Goal: Book appointment/travel/reservation

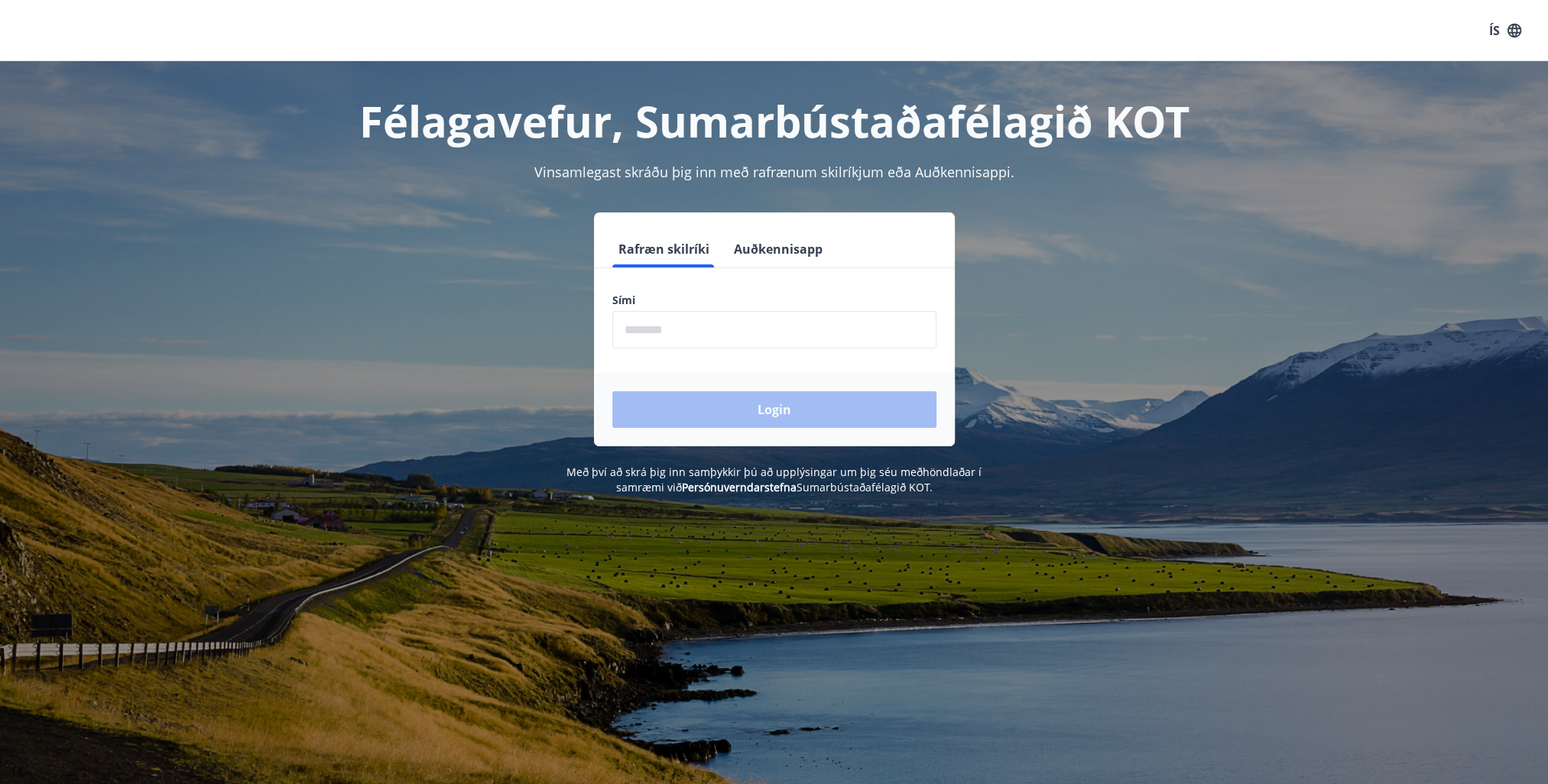
click at [658, 313] on input "phone" at bounding box center [774, 330] width 324 height 37
click at [788, 417] on div "Login" at bounding box center [774, 409] width 360 height 73
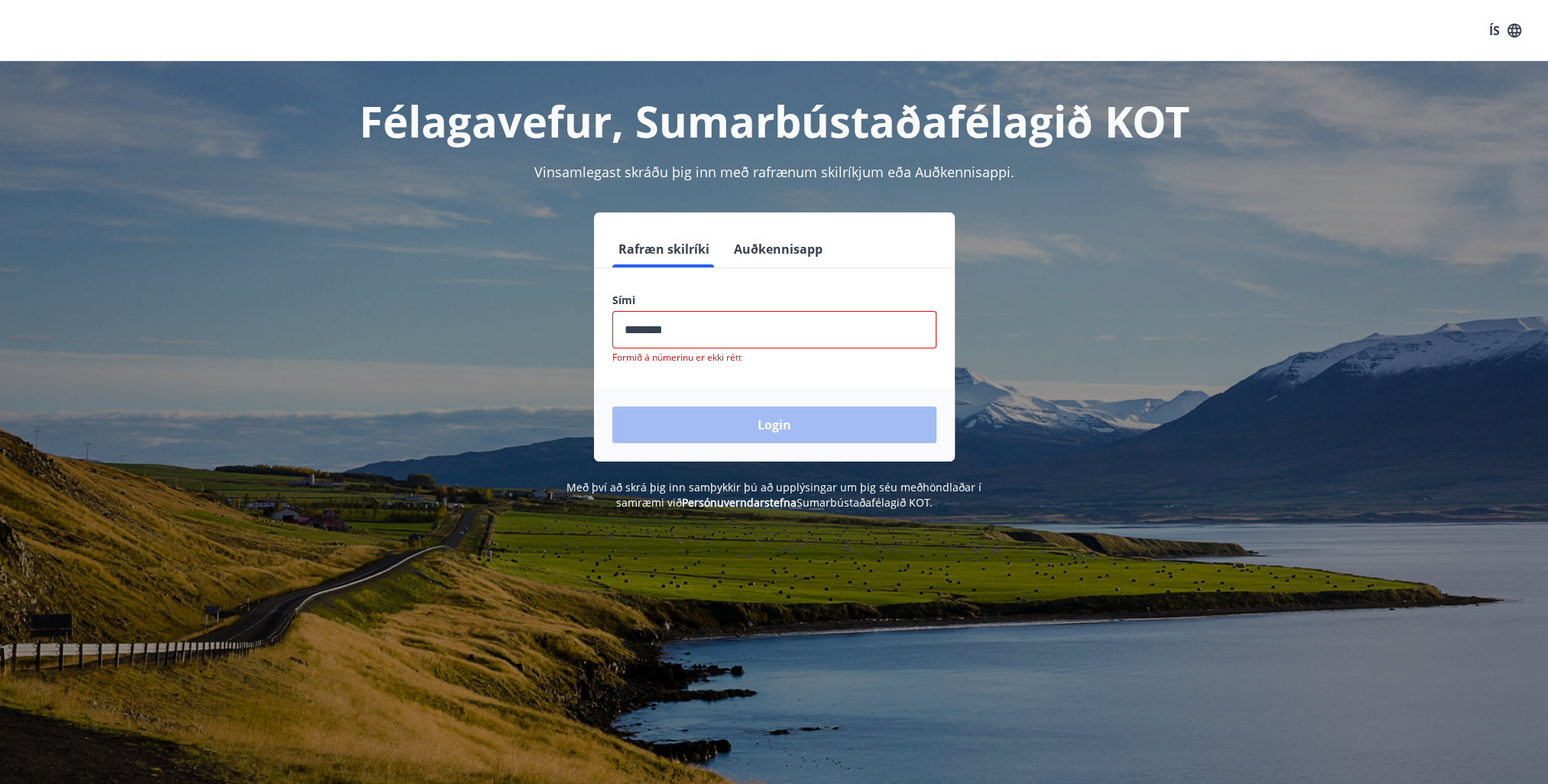
click at [710, 326] on input "phone" at bounding box center [774, 330] width 324 height 37
drag, startPoint x: 710, startPoint y: 326, endPoint x: 575, endPoint y: 321, distance: 135.1
click at [586, 322] on div "Rafræn skilríki Auðkennisapp Sími ​ Formið á númerinu er ekki rétt Login" at bounding box center [775, 337] width 1064 height 249
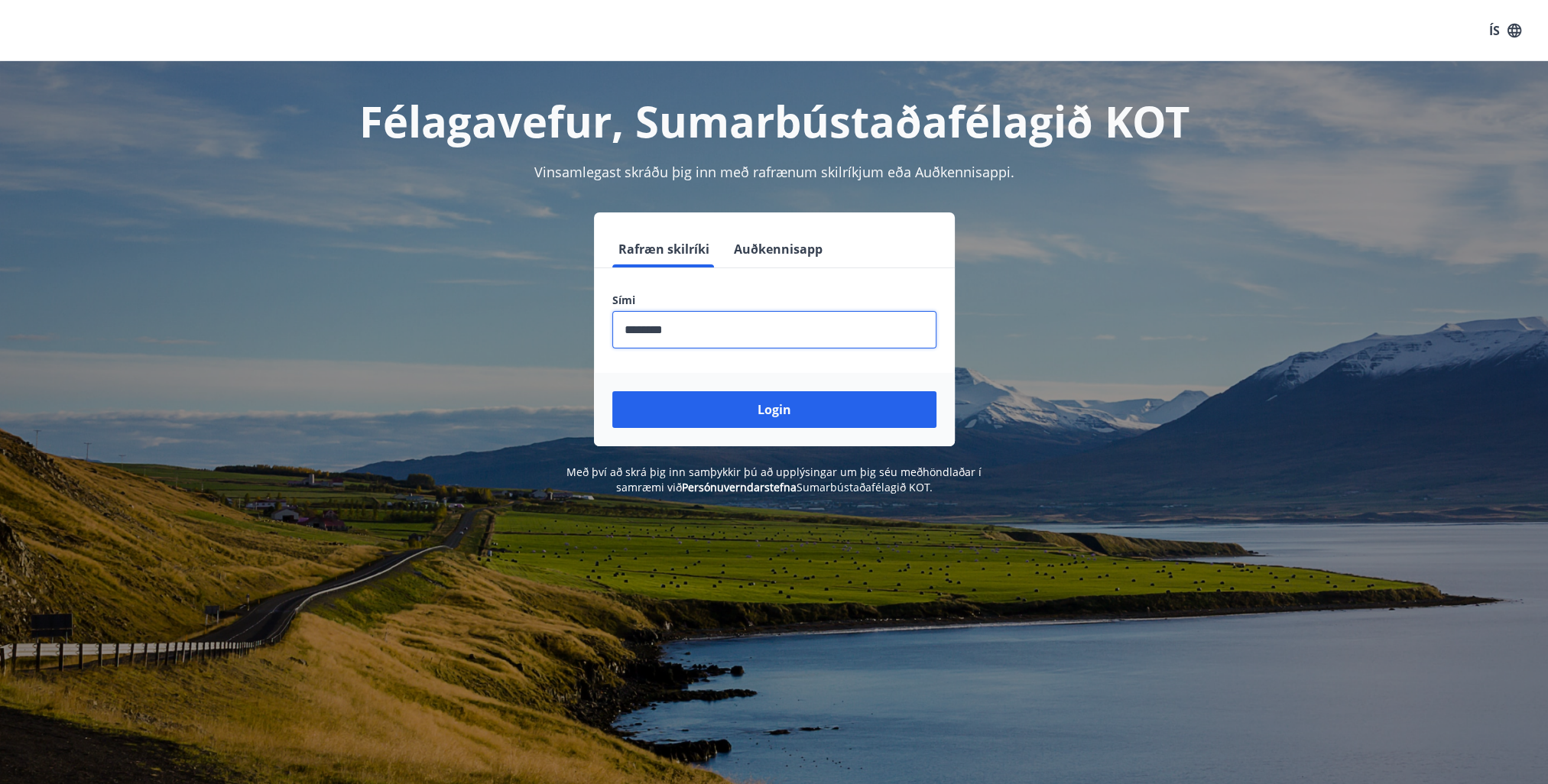
type input "********"
click at [612, 391] on button "Login" at bounding box center [774, 409] width 324 height 37
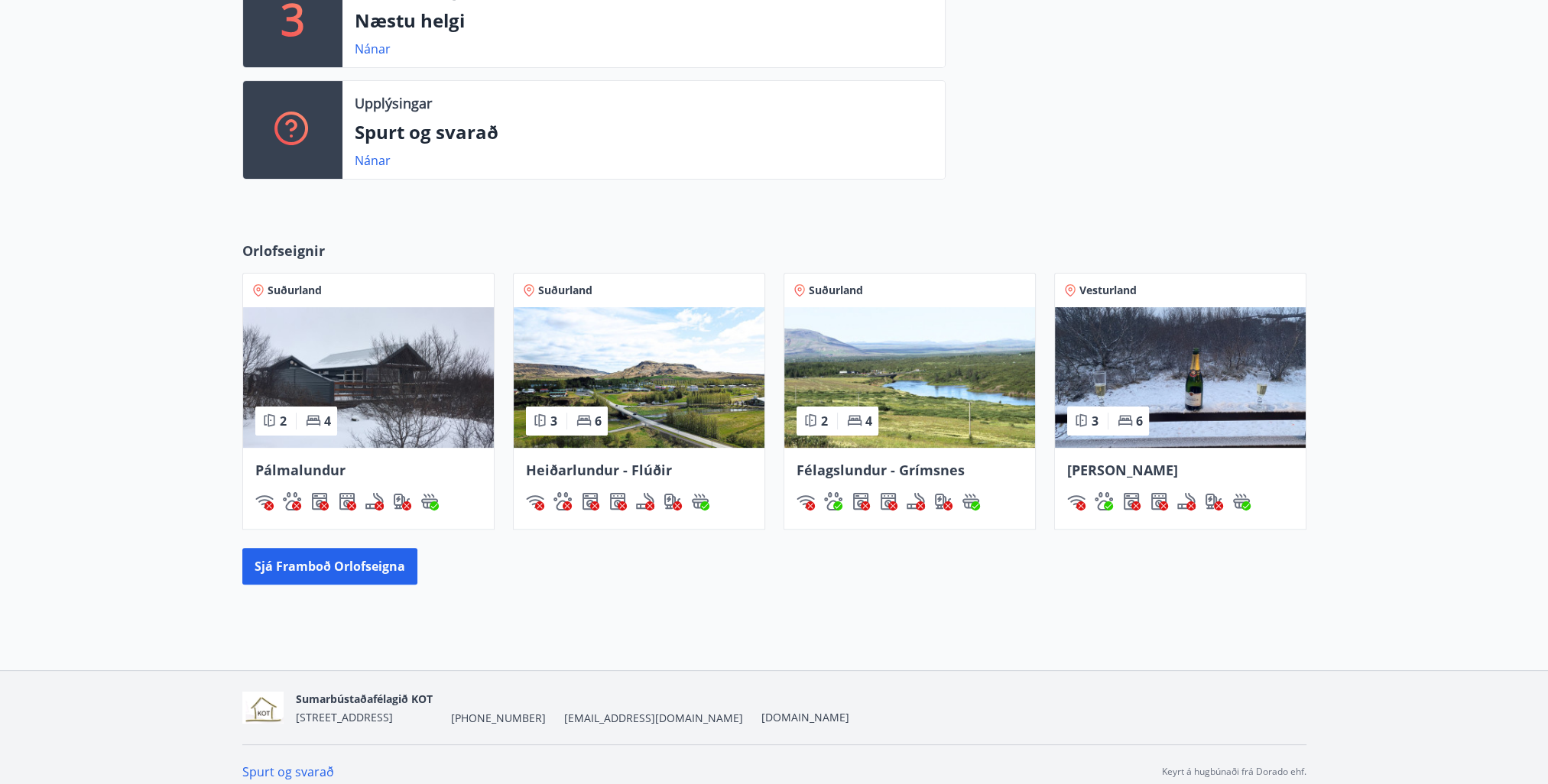
scroll to position [475, 0]
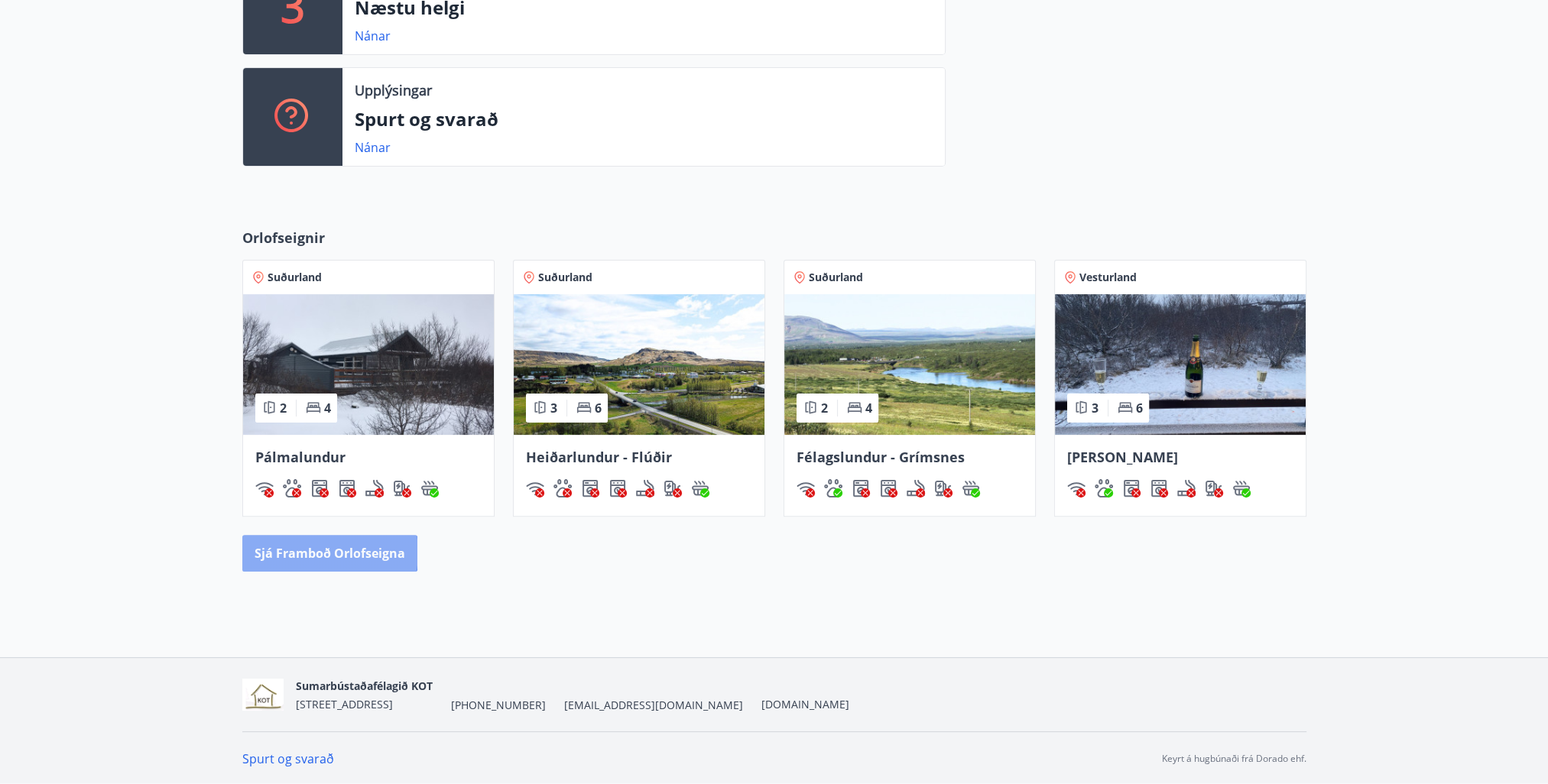
click at [312, 551] on button "Sjá framboð orlofseigna" at bounding box center [330, 554] width 175 height 37
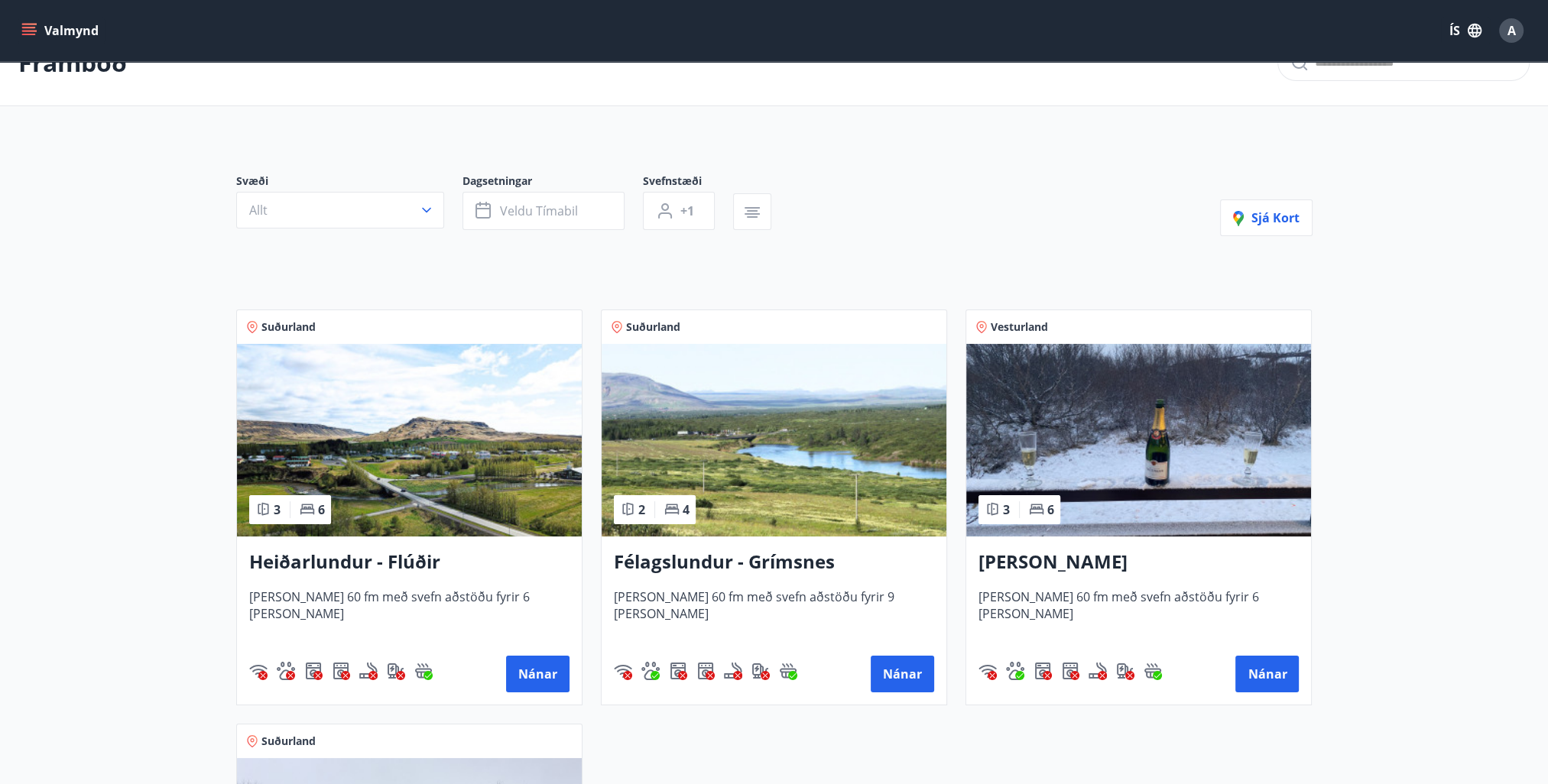
scroll to position [77, 0]
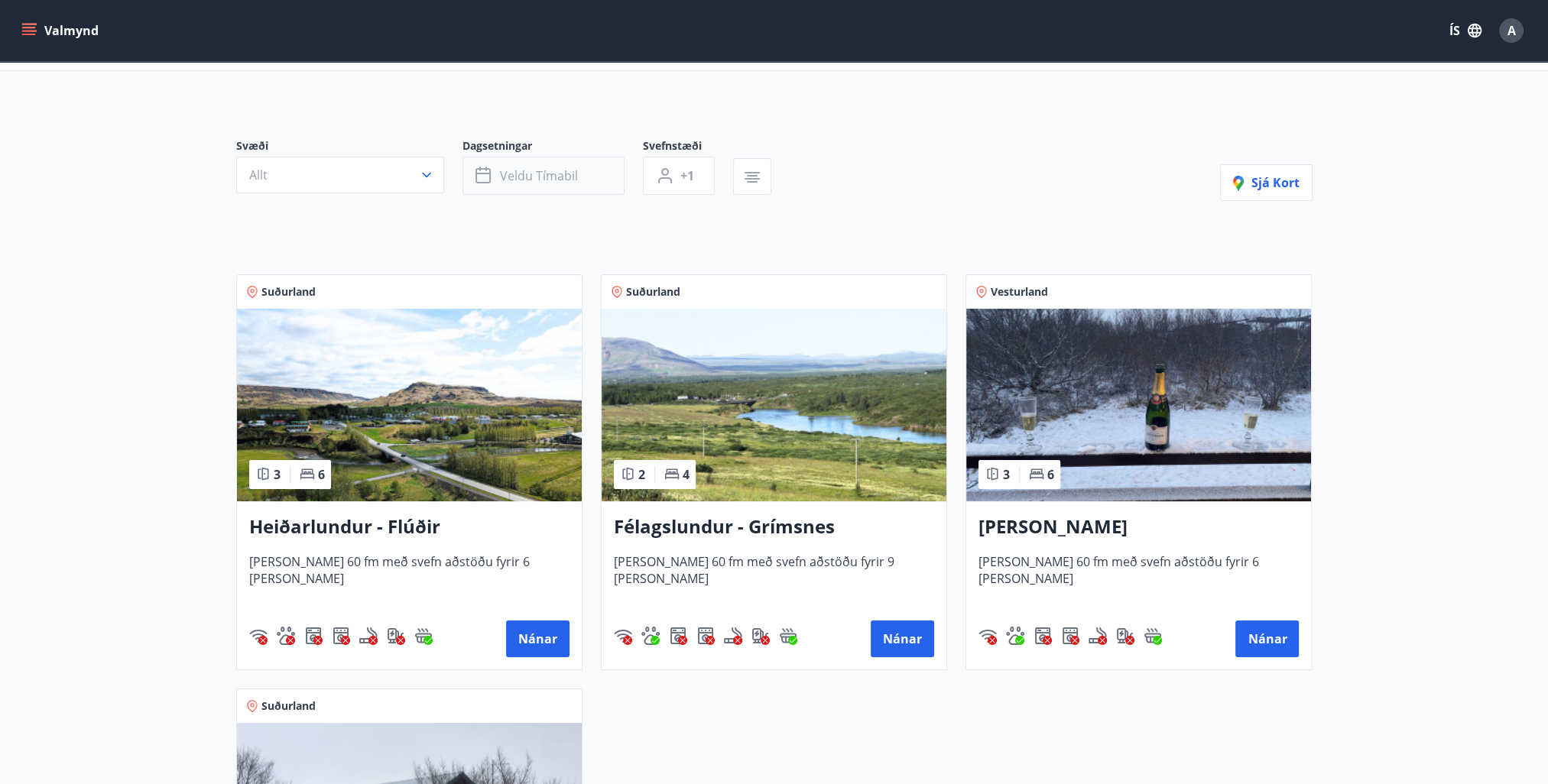
click at [597, 172] on button "Veldu tímabil" at bounding box center [543, 175] width 162 height 38
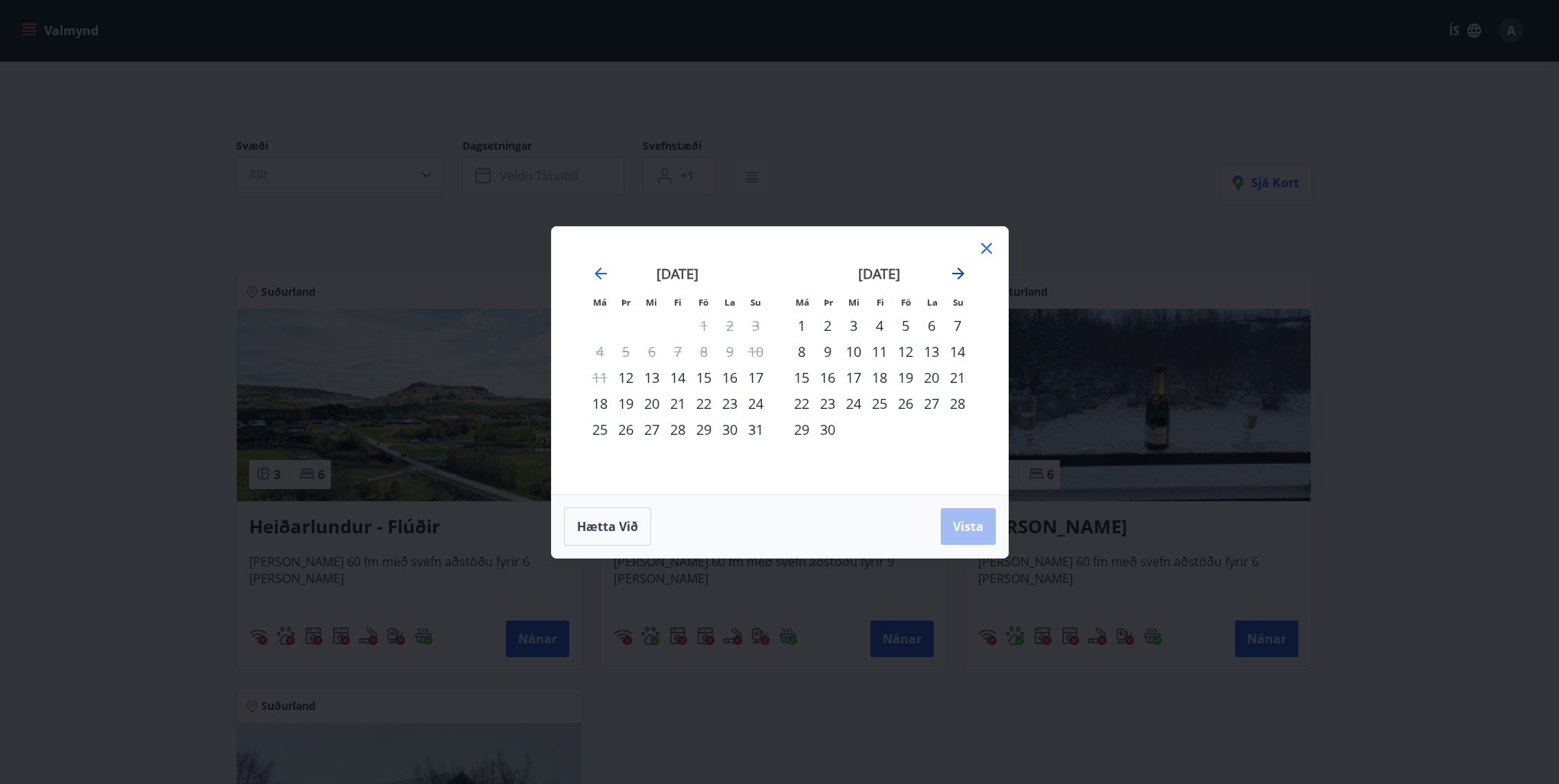
click at [960, 278] on icon "Move forward to switch to the next month." at bounding box center [958, 273] width 19 height 19
click at [185, 288] on div "Má Þr Mi Fi Fö La Su Má Þr Mi Fi Fö La Su [DATE] 1 2 3 4 5 6 7 8 9 10 11 12 13 …" at bounding box center [780, 392] width 1559 height 784
click at [986, 247] on icon at bounding box center [986, 247] width 10 height 10
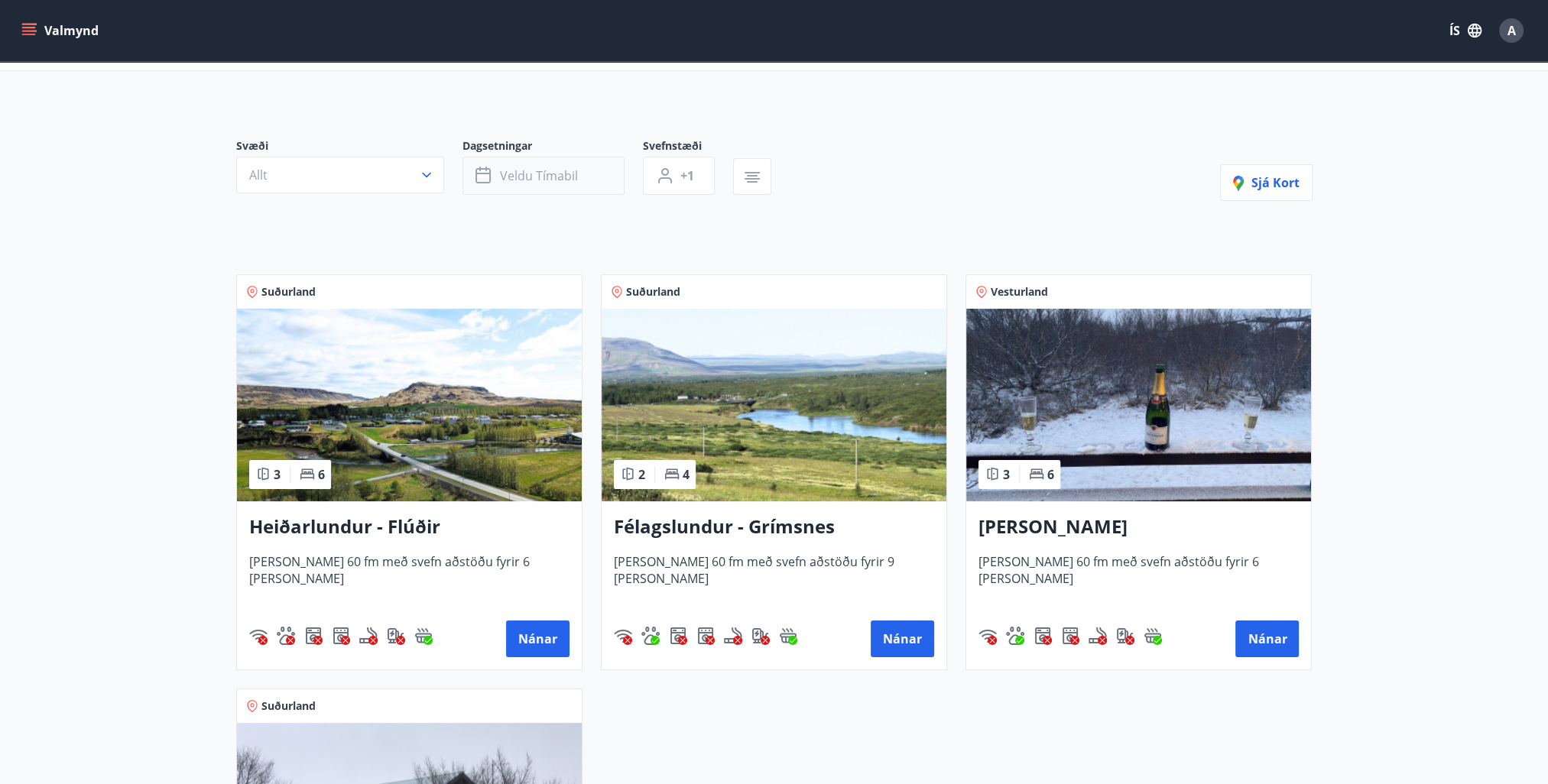
click at [595, 168] on button "Veldu tímabil" at bounding box center [543, 175] width 162 height 38
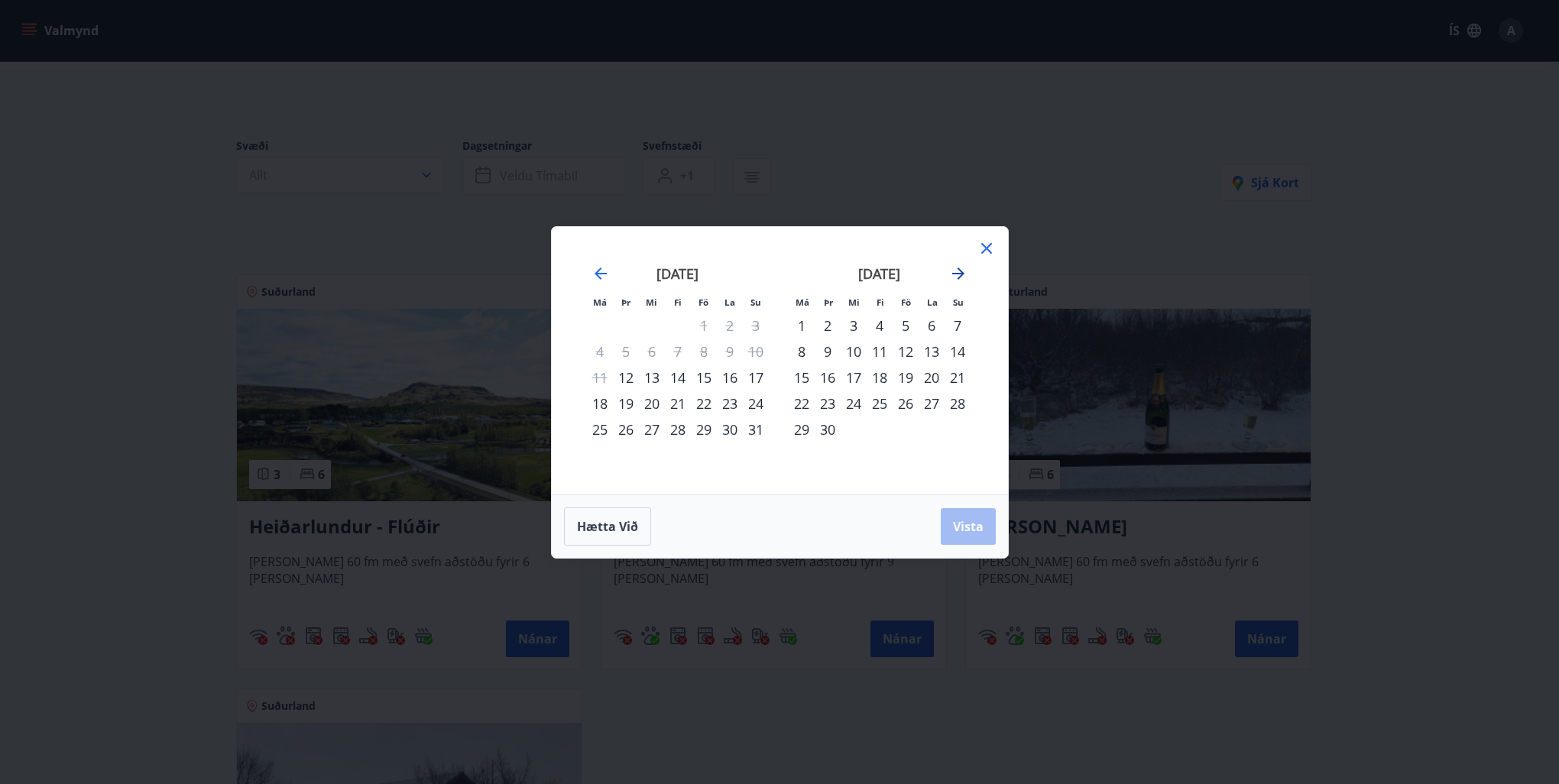
click at [961, 274] on icon "Move forward to switch to the next month." at bounding box center [958, 273] width 12 height 12
click at [904, 400] on div "24" at bounding box center [905, 403] width 26 height 26
click at [829, 428] on div "28" at bounding box center [828, 429] width 26 height 26
click at [966, 519] on span "Vista" at bounding box center [968, 526] width 31 height 17
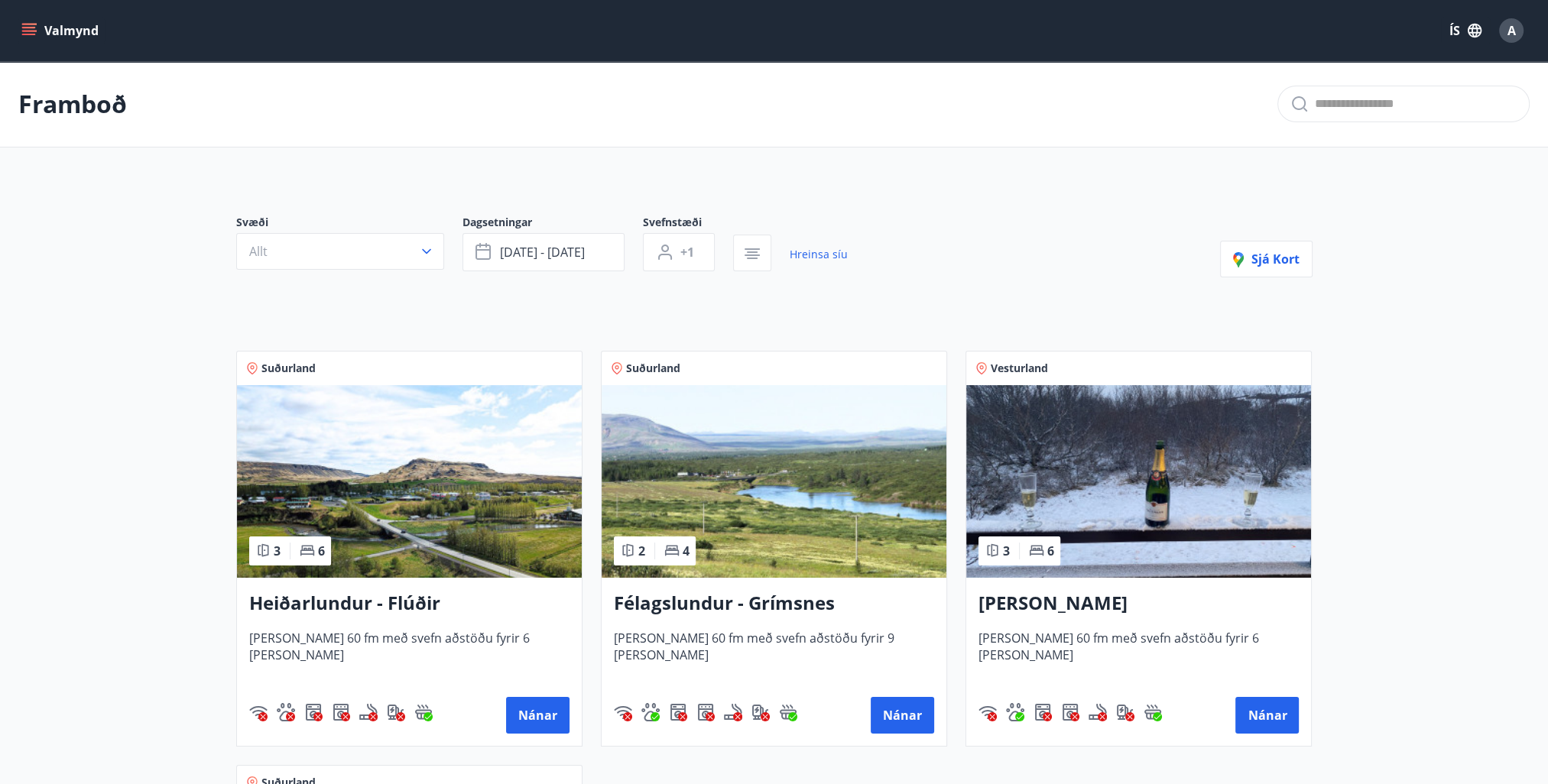
click at [1476, 380] on main "Framboð Svæði Allt Dagsetningar [DATE] - [DATE] Svefnstæði +1 Hreinsa síu Sjá k…" at bounding box center [774, 616] width 1548 height 1111
click at [59, 26] on button "Valmynd" at bounding box center [61, 31] width 86 height 27
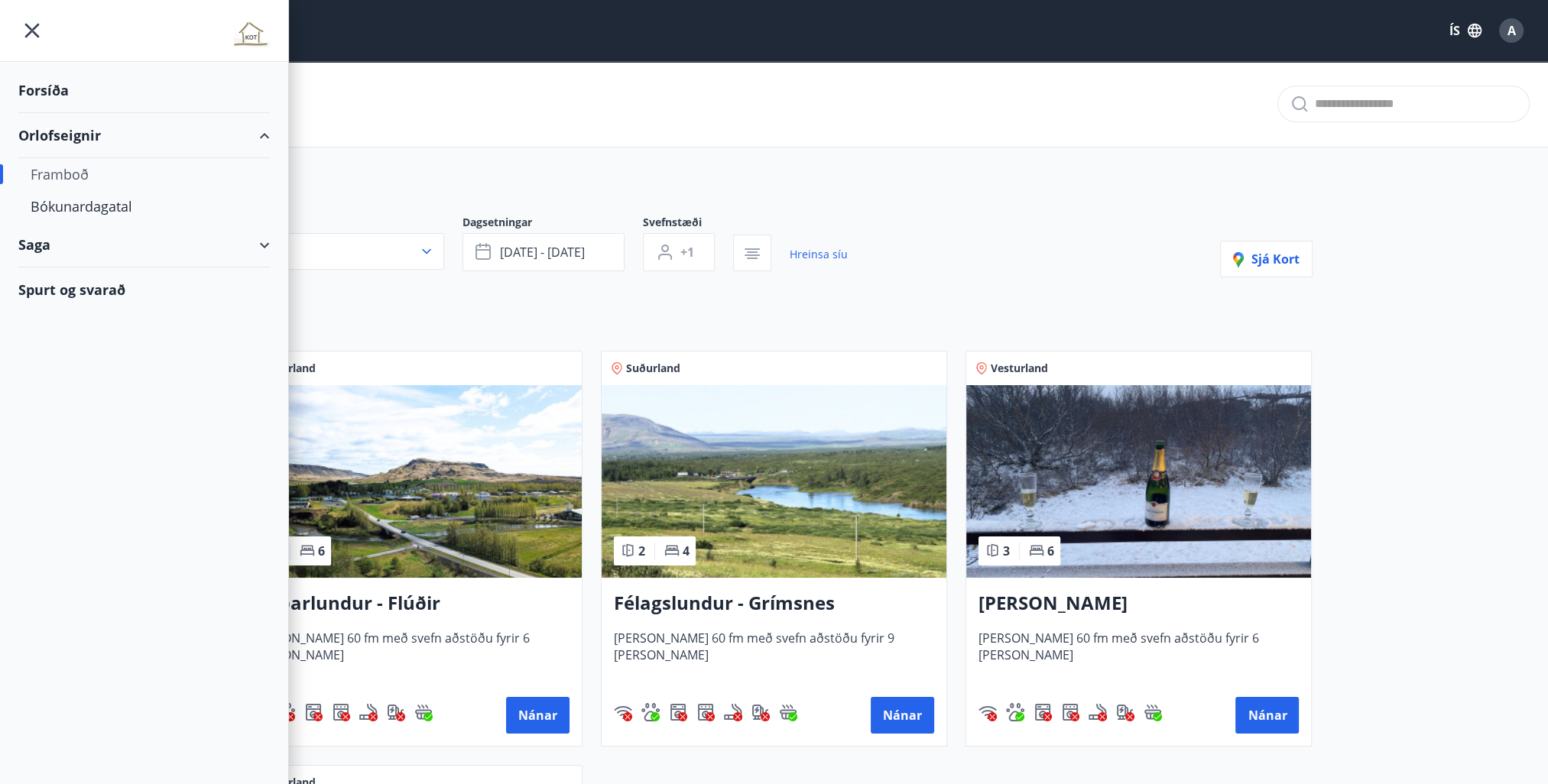
click at [43, 82] on div "Forsíða" at bounding box center [144, 90] width 252 height 45
